Goal: Information Seeking & Learning: Learn about a topic

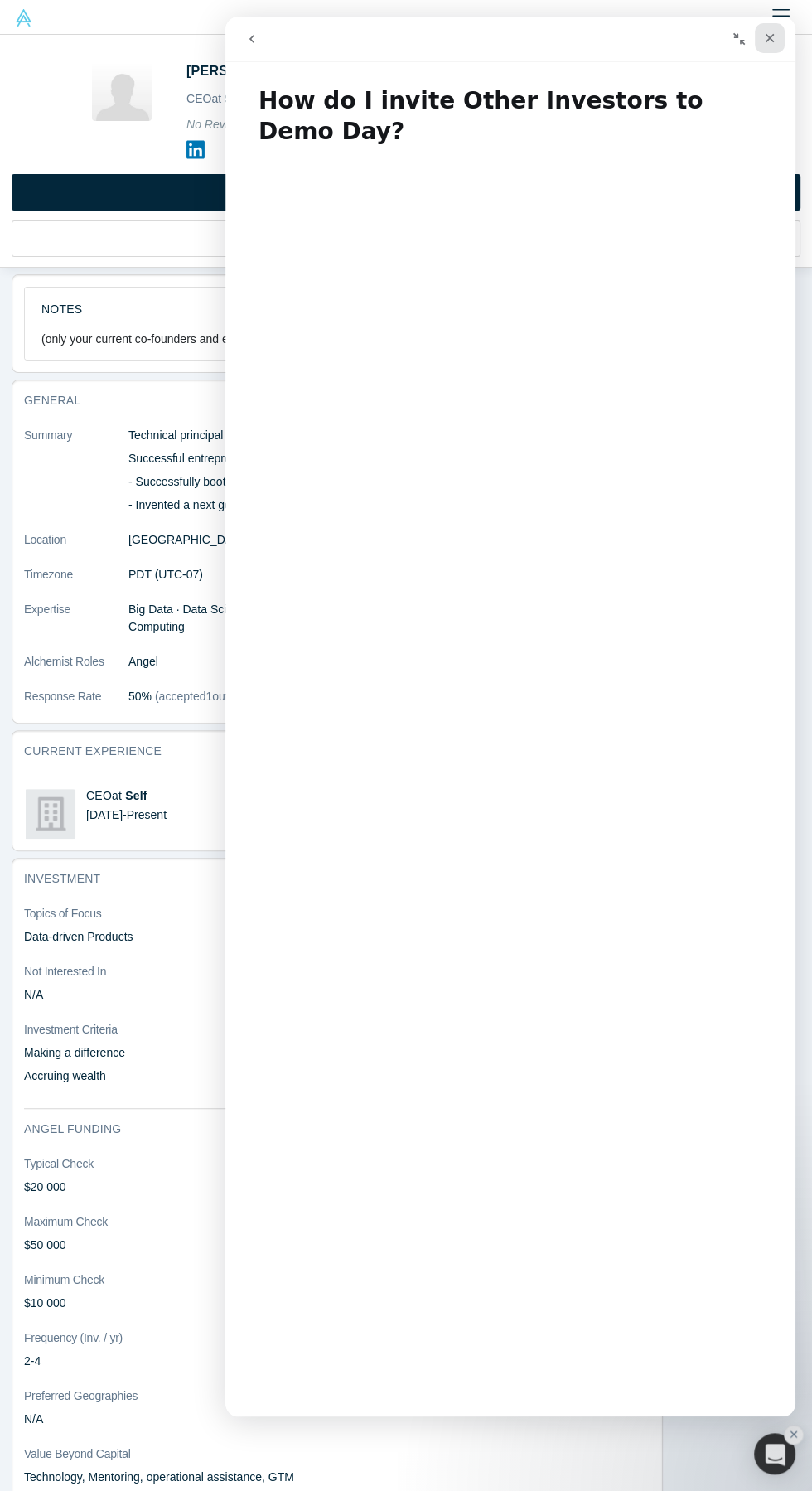
click at [769, 38] on icon "Close" at bounding box center [771, 38] width 9 height 9
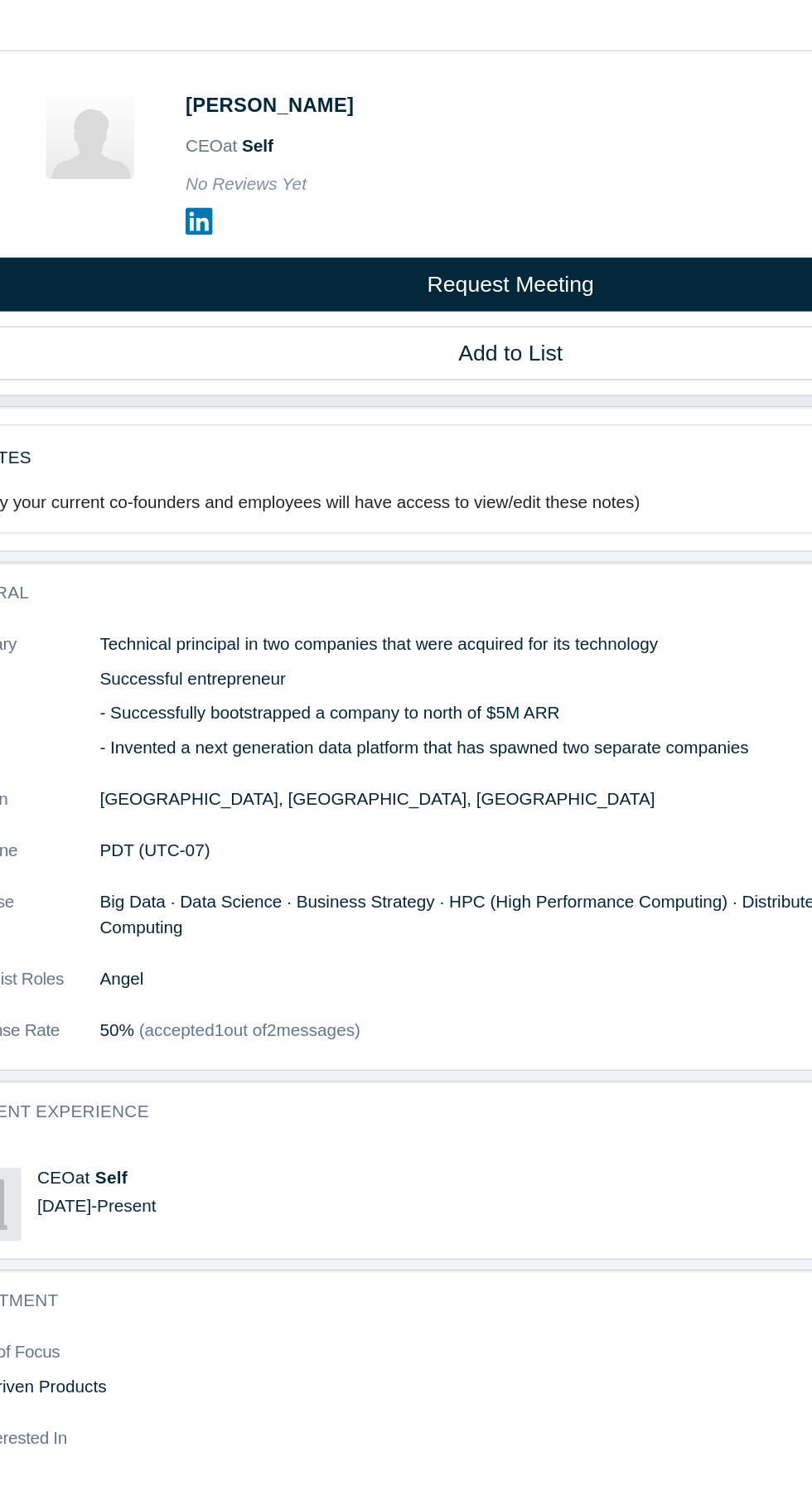
click at [189, 152] on icon at bounding box center [195, 149] width 18 height 18
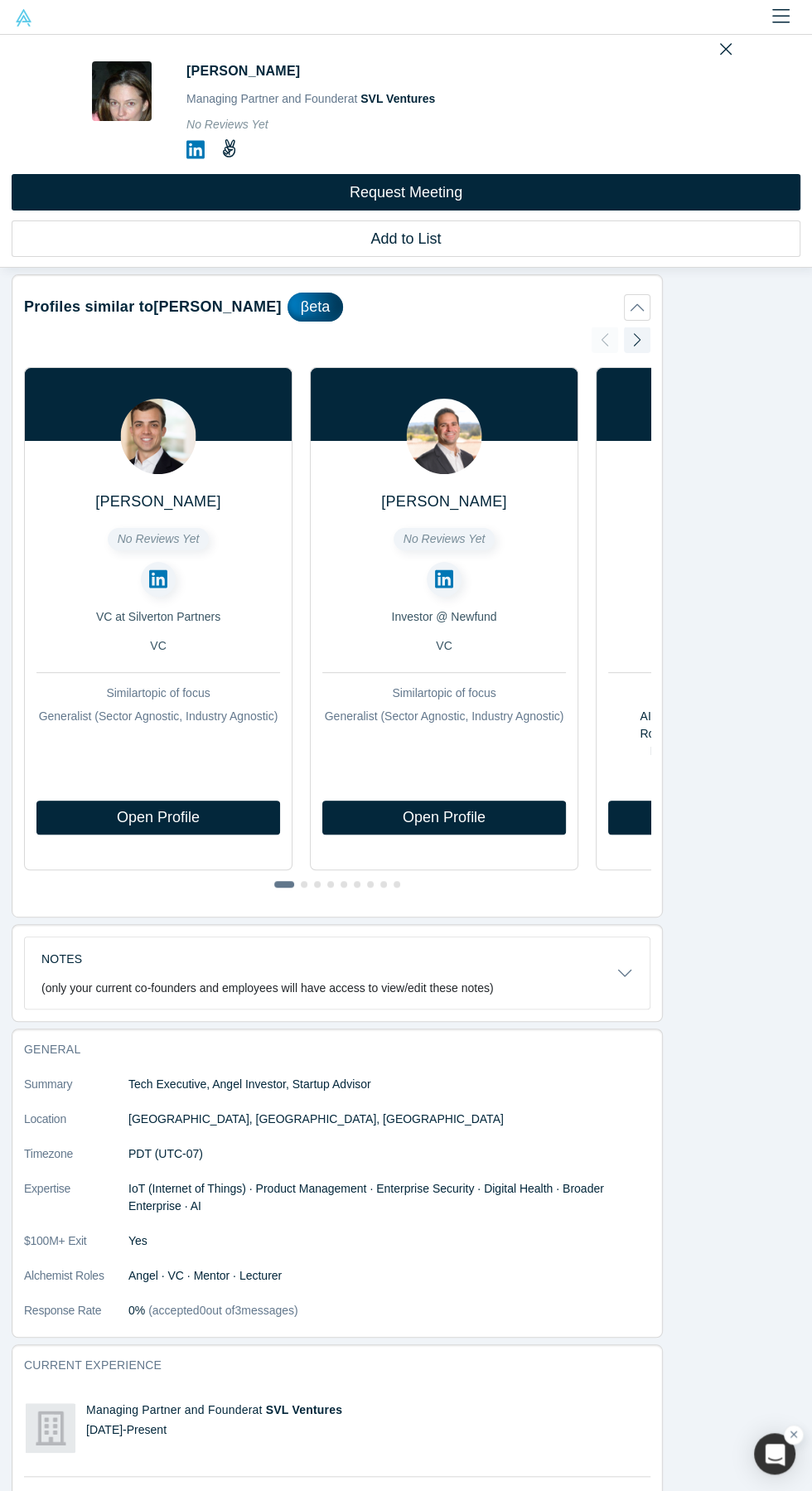
click at [198, 34] on div at bounding box center [406, 17] width 812 height 35
click at [195, 149] on icon at bounding box center [195, 150] width 18 height 21
